Goal: Information Seeking & Learning: Learn about a topic

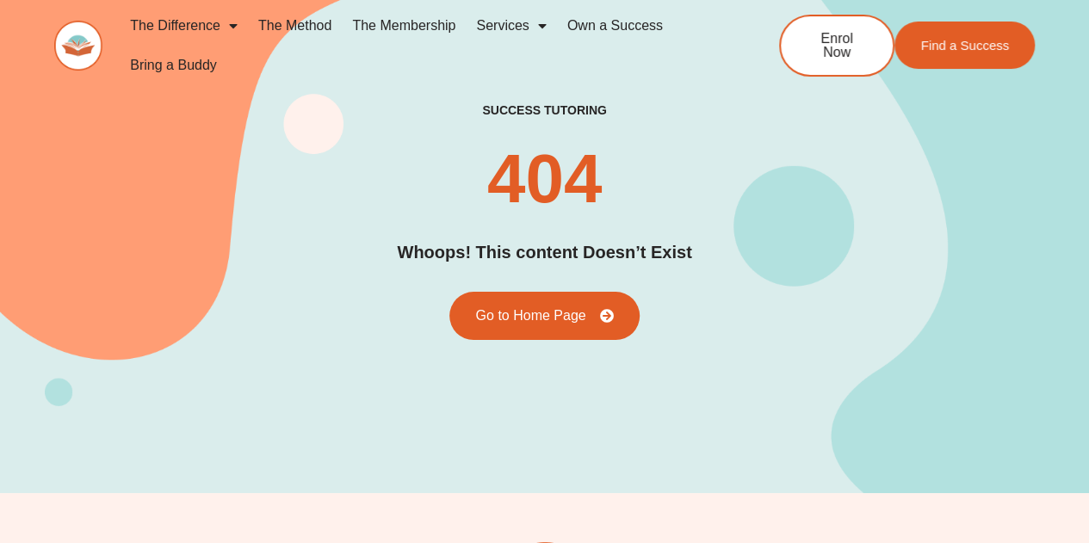
click at [207, 22] on link "The Difference" at bounding box center [184, 26] width 128 height 40
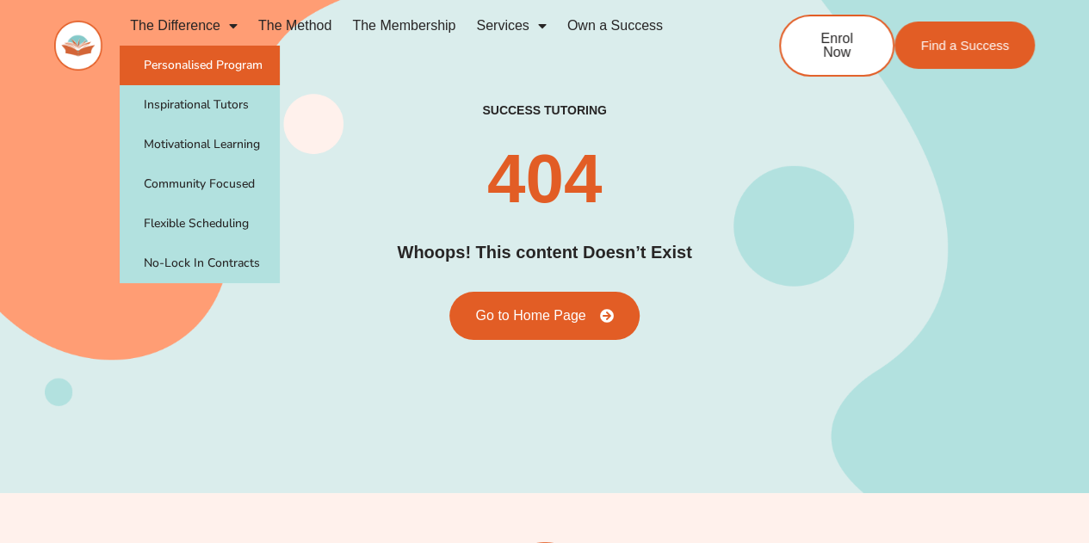
click at [208, 63] on link "Personalised Program" at bounding box center [200, 66] width 160 height 40
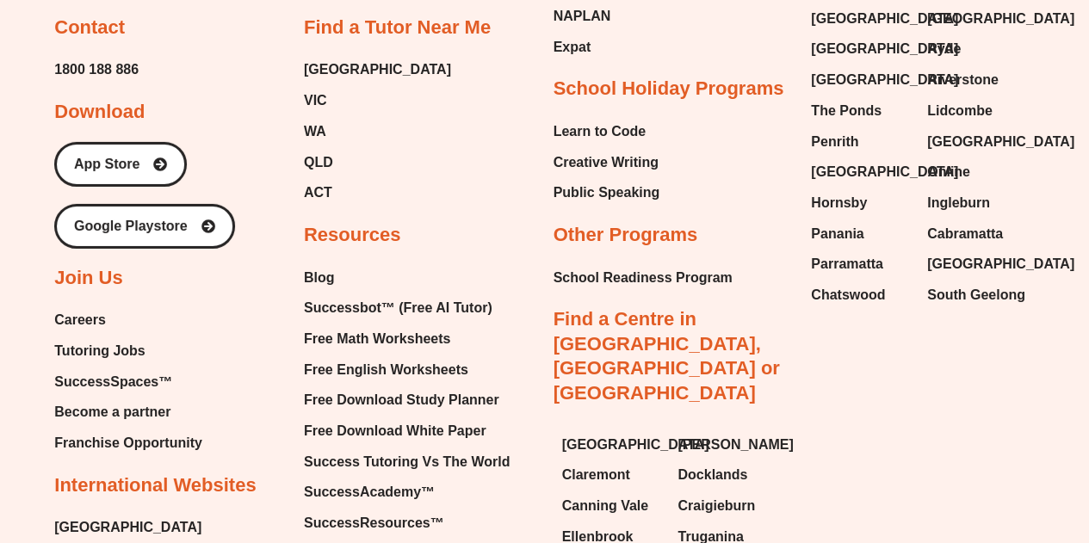
scroll to position [3045, 0]
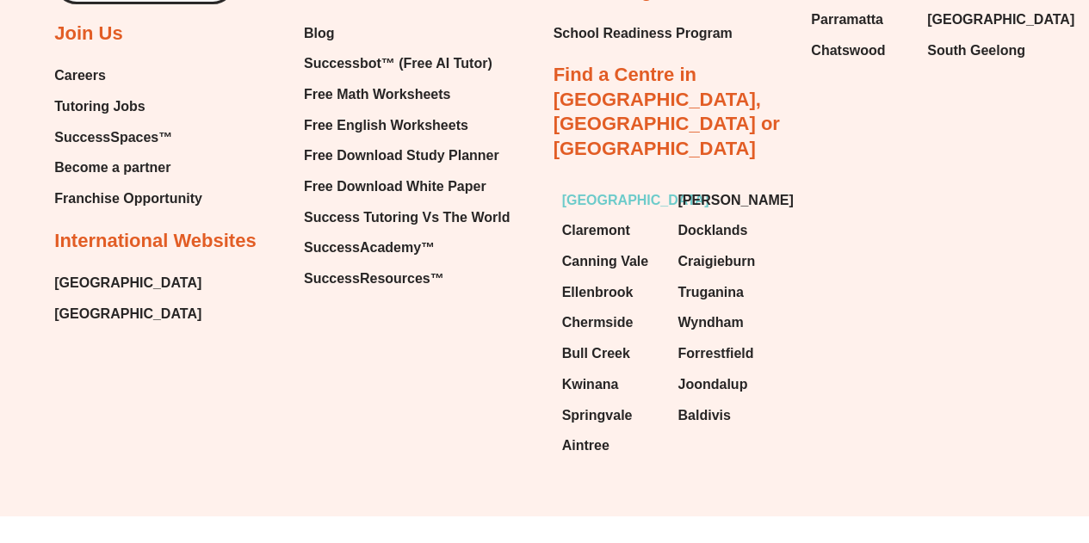
click at [613, 188] on span "[GEOGRAPHIC_DATA]" at bounding box center [635, 201] width 147 height 26
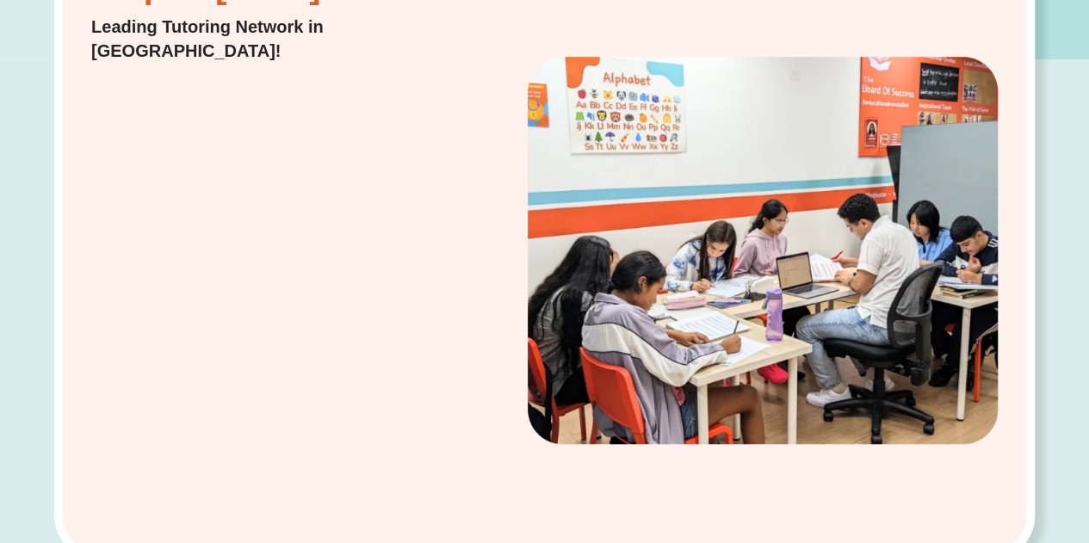
scroll to position [427, 0]
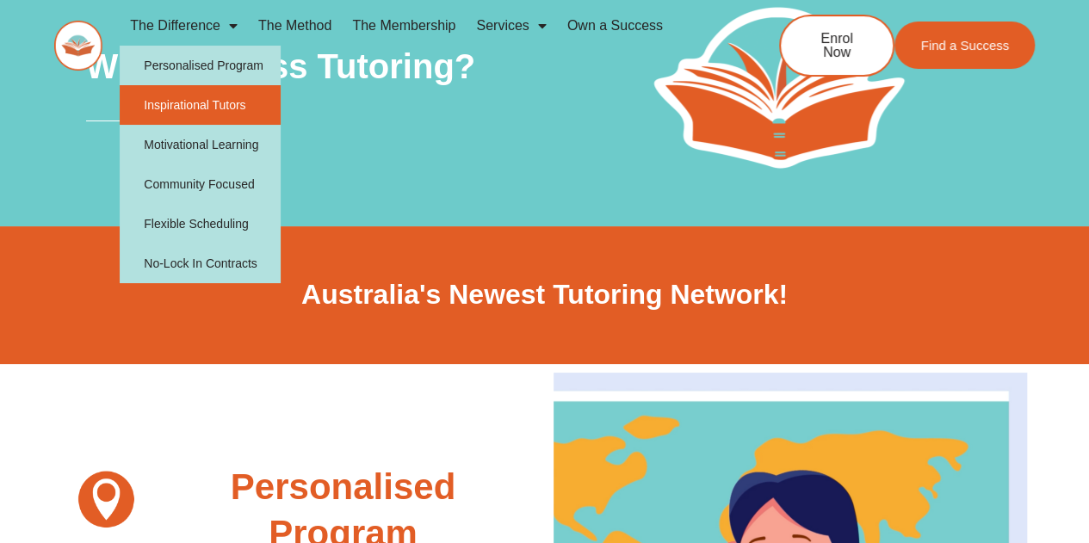
click at [201, 100] on link "Inspirational Tutors" at bounding box center [200, 105] width 161 height 40
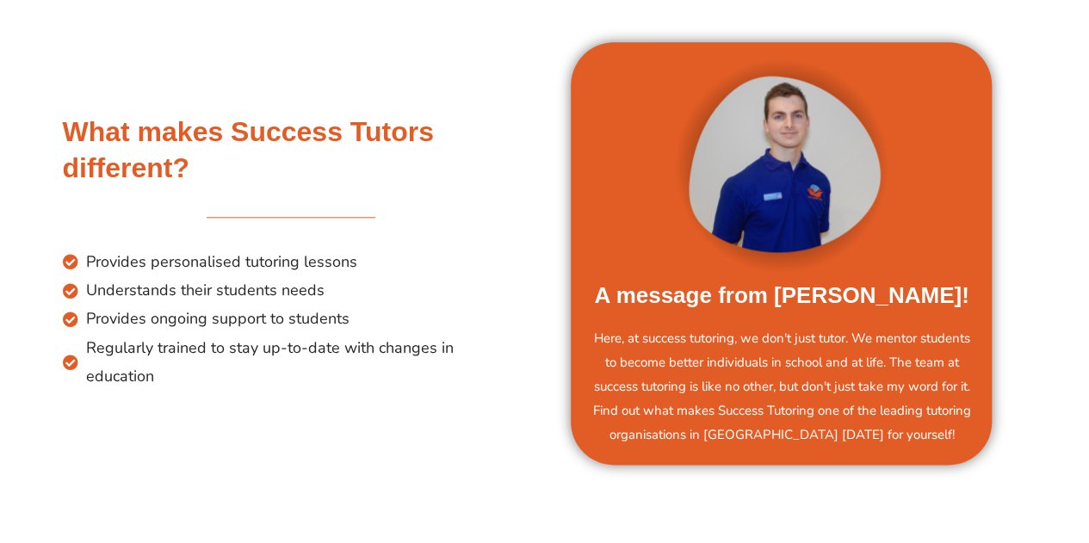
scroll to position [809, 0]
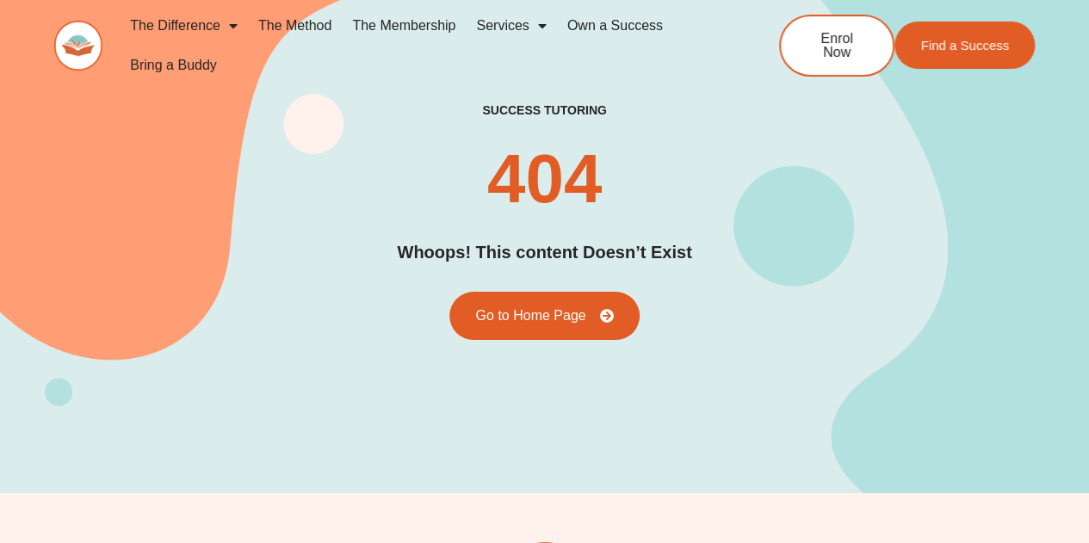
click at [302, 30] on link "The Method" at bounding box center [295, 26] width 94 height 40
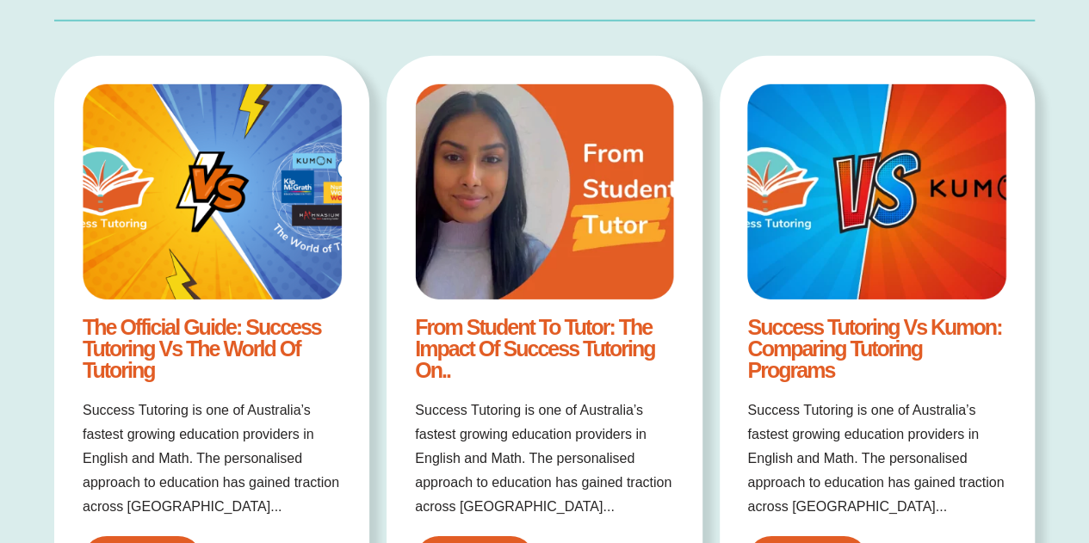
scroll to position [2678, 0]
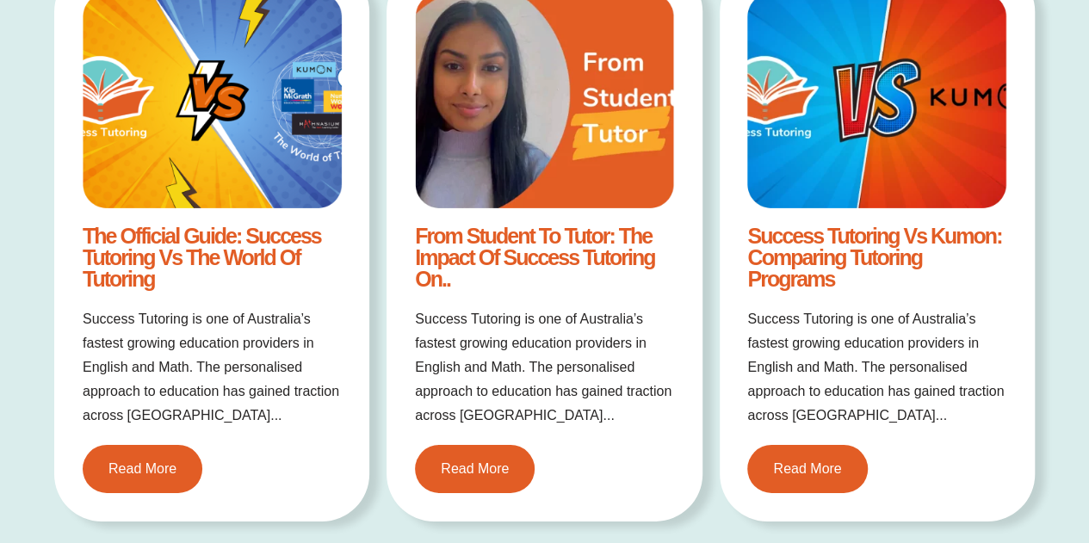
click at [240, 244] on link "The Official Guide: Success Tutoring vs The World of Tutoring" at bounding box center [202, 257] width 238 height 67
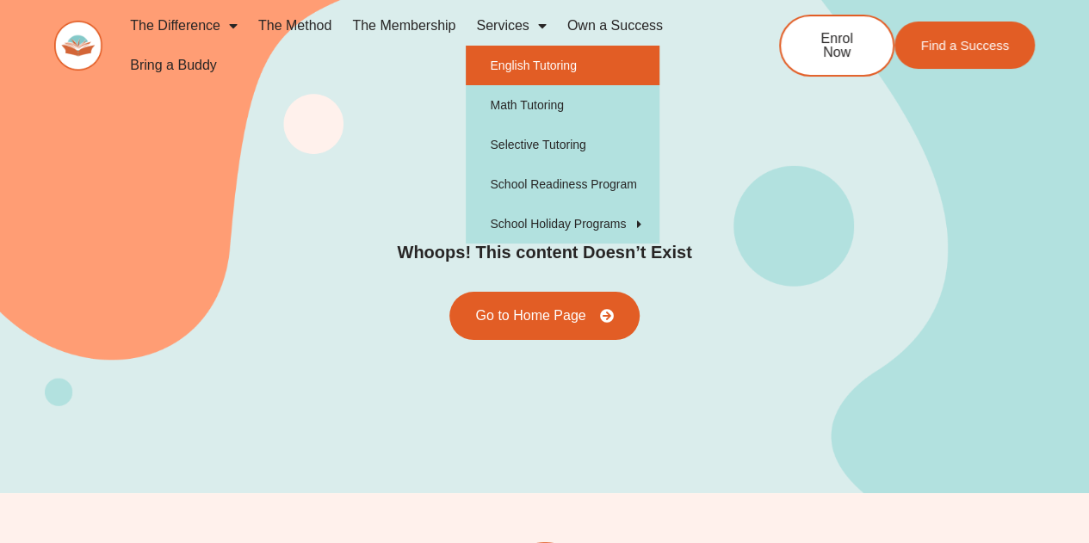
click at [522, 46] on link "English Tutoring" at bounding box center [563, 66] width 194 height 40
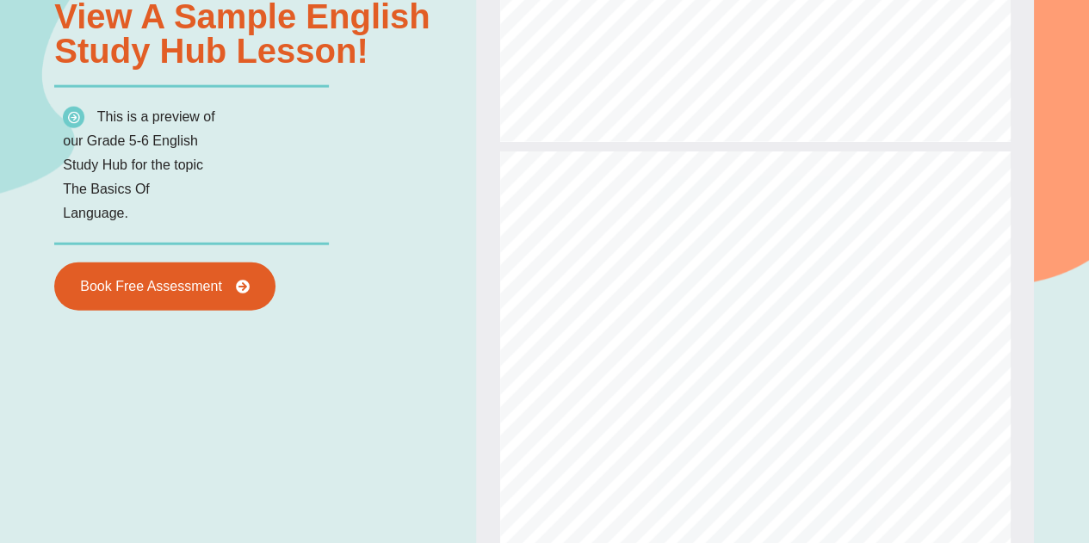
scroll to position [1256, 0]
type input "*"
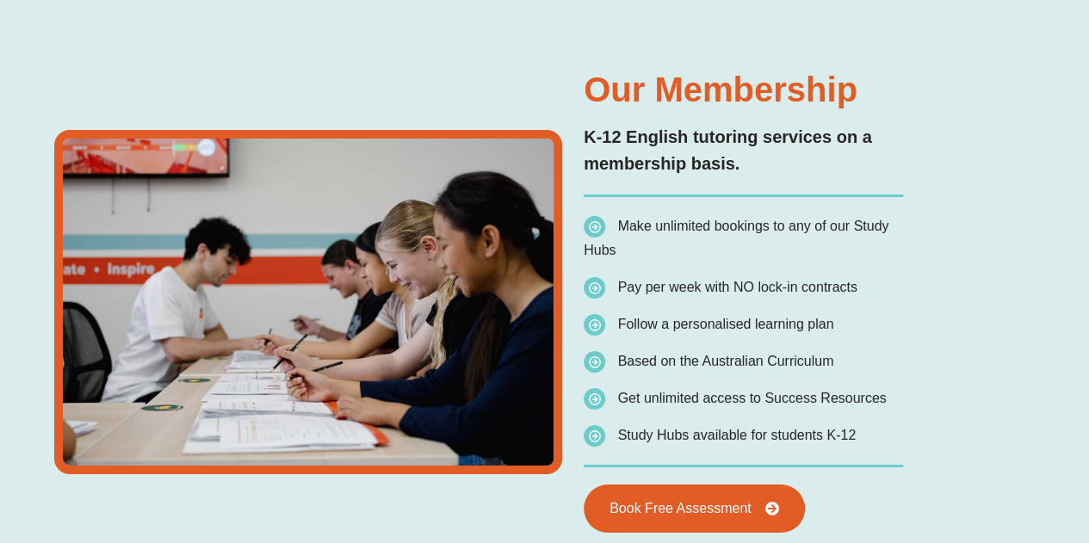
scroll to position [3064, 0]
